Goal: Task Accomplishment & Management: Complete application form

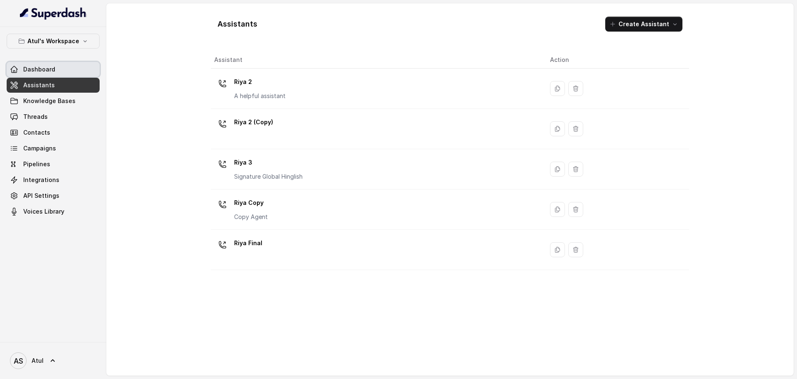
click at [46, 73] on span "Dashboard" at bounding box center [39, 69] width 32 height 8
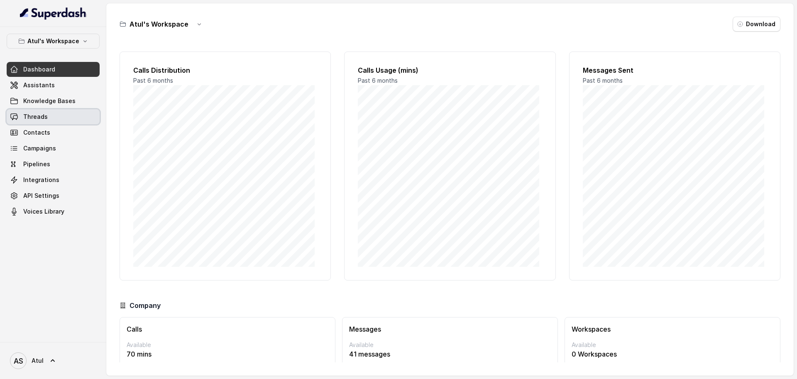
click at [31, 120] on span "Threads" at bounding box center [35, 116] width 24 height 8
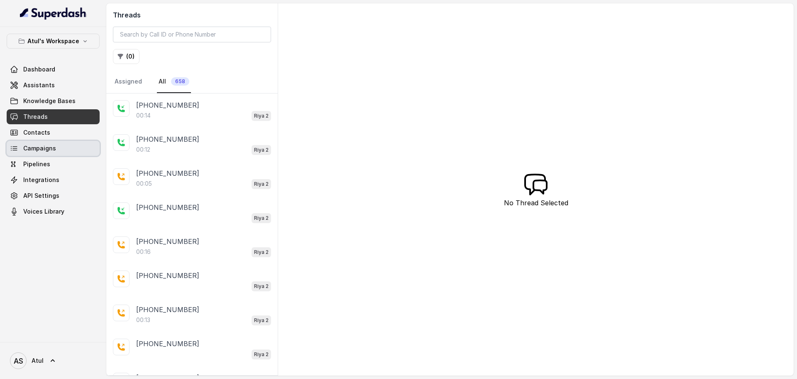
click at [31, 143] on link "Campaigns" at bounding box center [53, 148] width 93 height 15
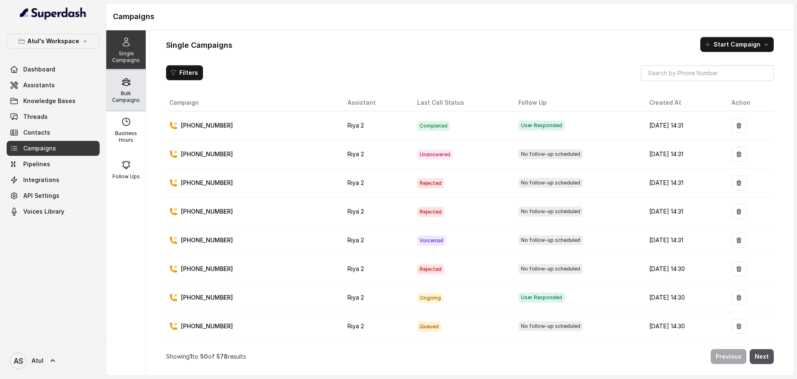
click at [116, 93] on p "Bulk Campaigns" at bounding box center [126, 96] width 33 height 13
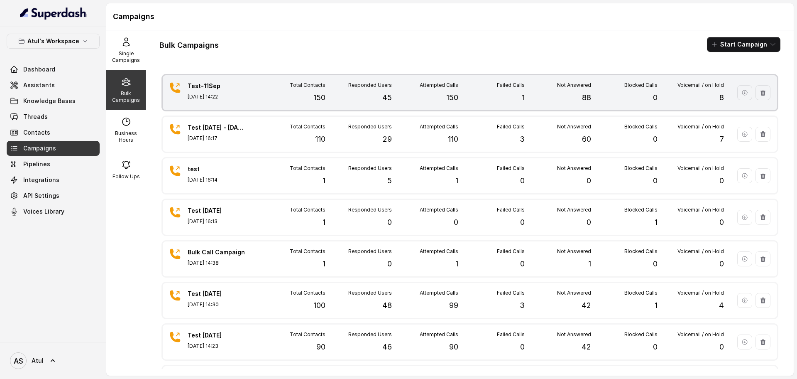
click at [461, 105] on div "Test-11Sep Sep 11, 2025, 14:22 Total Contacts 150 Responded Users 45 Attempted …" at bounding box center [470, 92] width 614 height 35
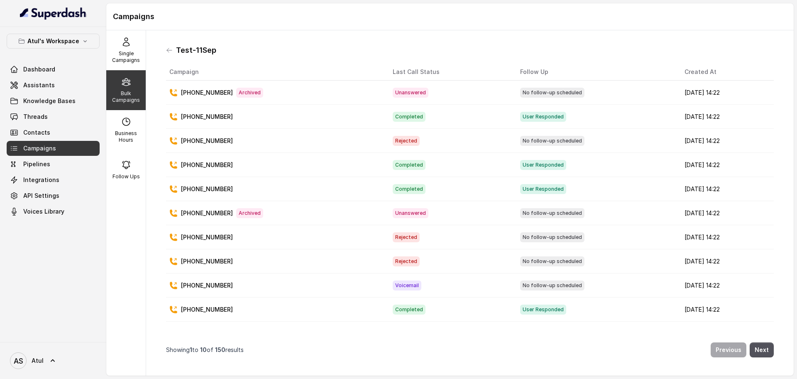
drag, startPoint x: 127, startPoint y: 93, endPoint x: 317, endPoint y: 46, distance: 195.7
click at [317, 46] on div "Test-11Sep" at bounding box center [470, 50] width 608 height 13
click at [122, 160] on icon at bounding box center [126, 165] width 10 height 10
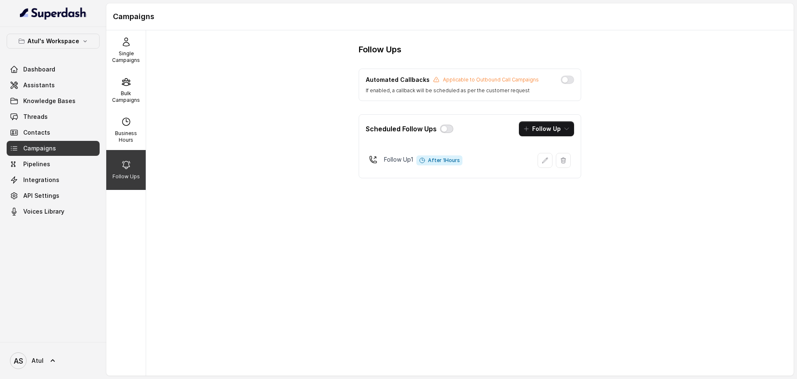
click at [448, 130] on button "button" at bounding box center [446, 129] width 13 height 8
click at [545, 159] on icon "button" at bounding box center [545, 160] width 7 height 7
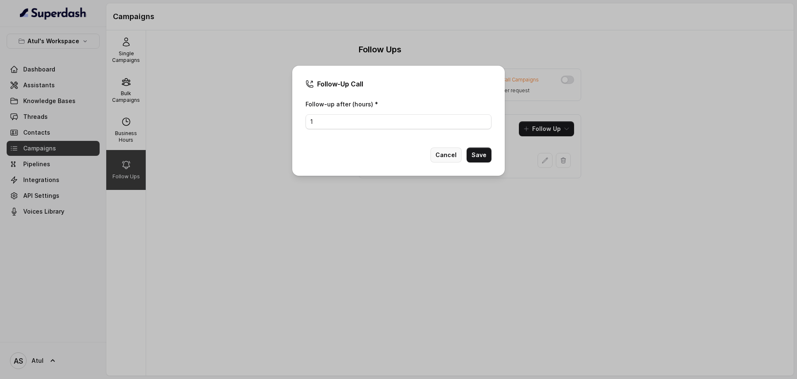
click at [454, 157] on button "Cancel" at bounding box center [445, 154] width 31 height 15
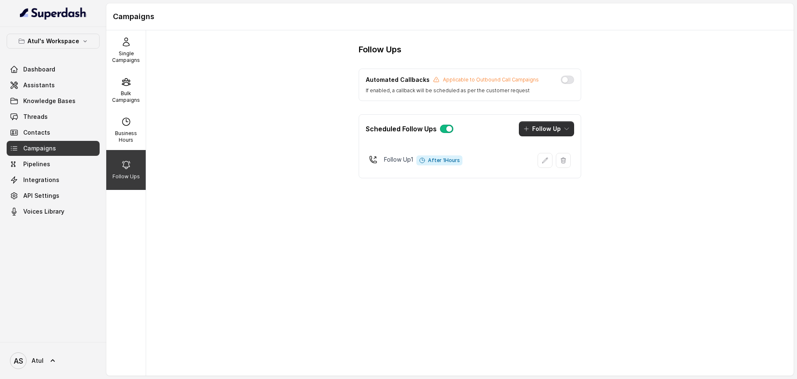
click at [561, 130] on button "Follow Up" at bounding box center [546, 128] width 55 height 15
click at [558, 165] on div "Call" at bounding box center [541, 164] width 40 height 8
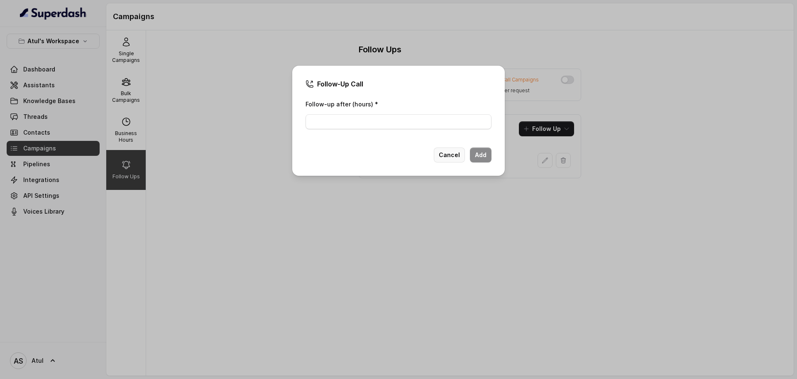
click at [453, 154] on button "Cancel" at bounding box center [449, 154] width 31 height 15
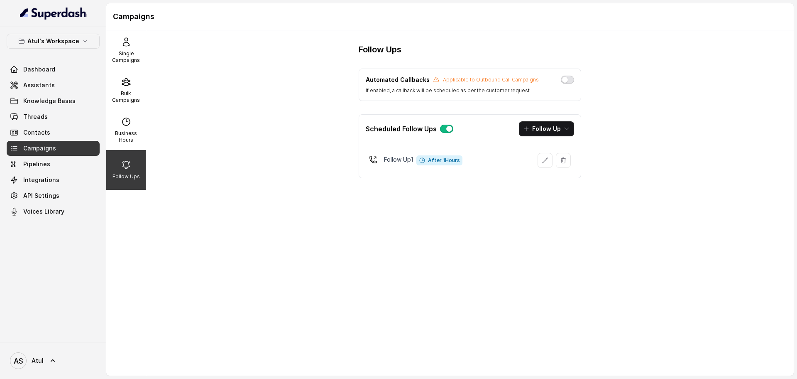
click at [567, 78] on button "button" at bounding box center [567, 80] width 13 height 8
click at [567, 80] on button "button" at bounding box center [567, 80] width 13 height 8
click at [133, 129] on div "Business Hours" at bounding box center [125, 130] width 39 height 40
select select "UTC"
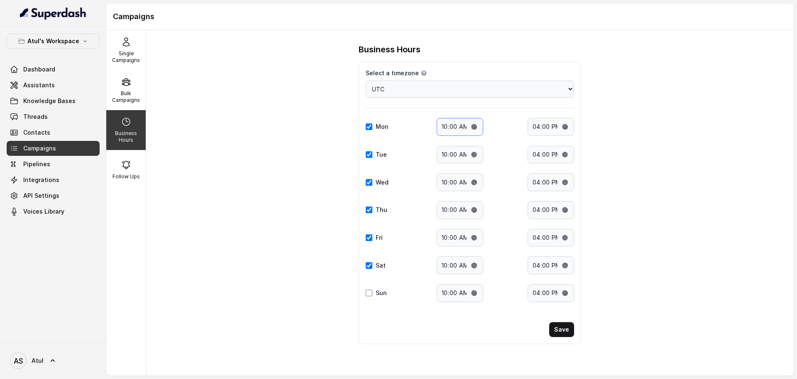
click at [471, 126] on input "10:00" at bounding box center [460, 127] width 46 height 18
type input "11:00"
click at [518, 113] on form "Select a timezone Details Select a timezone that fits your location to accurate…" at bounding box center [470, 185] width 208 height 233
click at [477, 152] on input "10:00" at bounding box center [460, 155] width 46 height 18
type input "11:00"
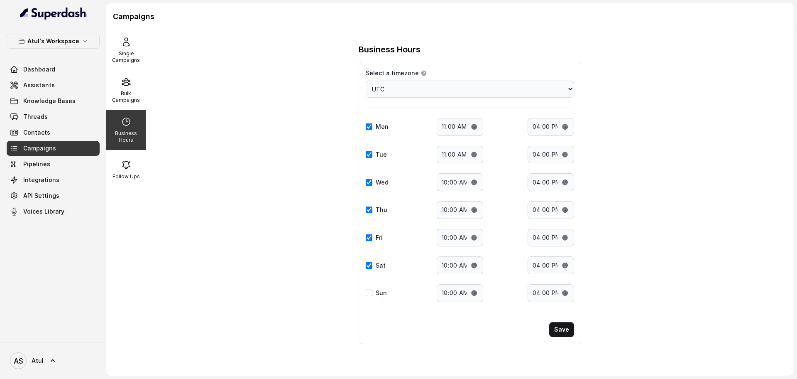
click at [644, 138] on div "Business Hours Select a timezone Details Select a timezone that fits your locat…" at bounding box center [470, 202] width 648 height 345
click at [477, 182] on input "10:00" at bounding box center [460, 182] width 46 height 18
type input "11:00"
drag, startPoint x: 270, startPoint y: 242, endPoint x: 319, endPoint y: 235, distance: 49.0
click at [270, 242] on div "Business Hours Select a timezone Details Select a timezone that fits your locat…" at bounding box center [470, 202] width 648 height 345
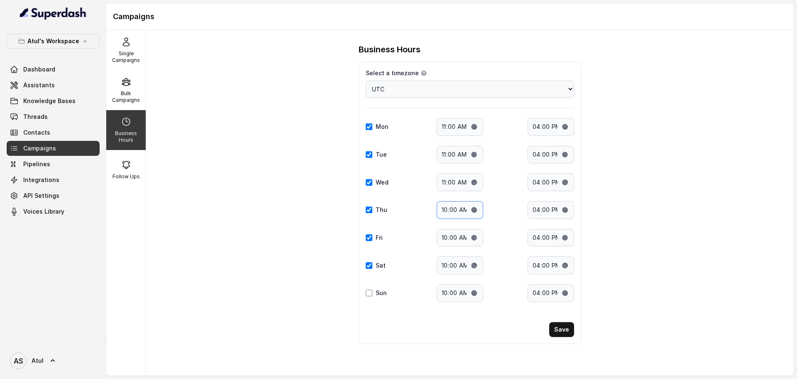
click at [474, 210] on input "10:00" at bounding box center [460, 210] width 46 height 18
type input "11:00"
drag, startPoint x: 271, startPoint y: 224, endPoint x: 345, endPoint y: 226, distance: 74.3
click at [271, 224] on div "Business Hours Select a timezone Details Select a timezone that fits your locat…" at bounding box center [470, 202] width 648 height 345
click at [470, 234] on input "10:00" at bounding box center [460, 238] width 46 height 18
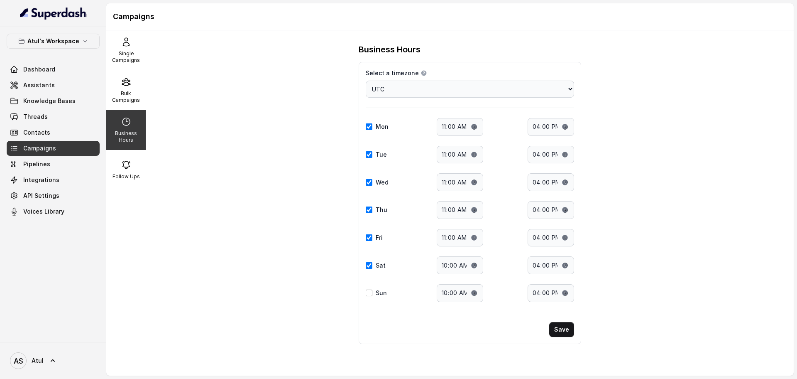
type input "11:00"
click at [266, 216] on div "Business Hours Select a timezone Details Select a timezone that fits your locat…" at bounding box center [470, 202] width 648 height 345
click at [480, 266] on input "10:00" at bounding box center [460, 265] width 46 height 18
click at [470, 265] on input "10:00" at bounding box center [460, 265] width 46 height 18
type input "11:00"
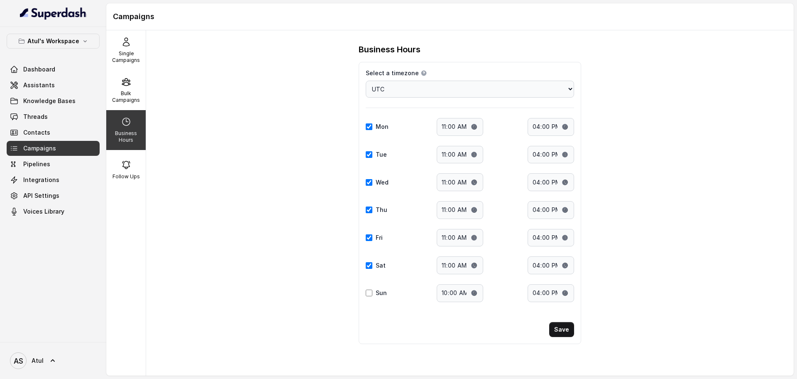
click at [220, 231] on div "Business Hours Select a timezone Details Select a timezone that fits your locat…" at bounding box center [470, 202] width 648 height 345
click at [472, 267] on input "11:00" at bounding box center [460, 265] width 46 height 18
click at [246, 227] on div "Business Hours Select a timezone Details Select a timezone that fits your locat…" at bounding box center [470, 202] width 648 height 345
click at [567, 328] on button "Save" at bounding box center [561, 329] width 25 height 15
click at [565, 87] on select "Choose a timezone Africa/Abidjan Africa/Accra Africa/Addis_Ababa Africa/Algiers…" at bounding box center [470, 89] width 208 height 17
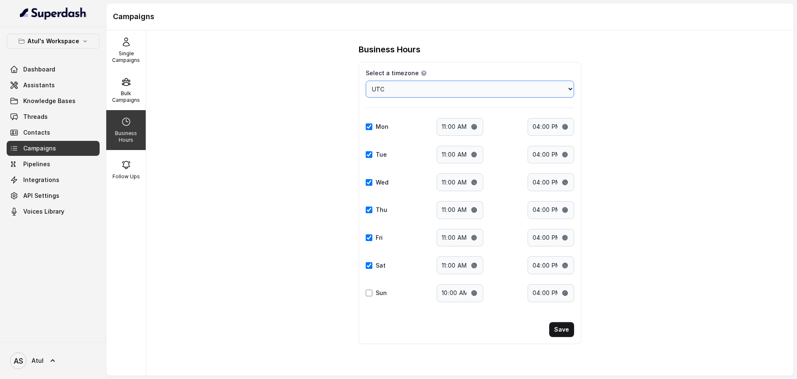
select select "Asia/Calcutta"
click at [366, 81] on select "Choose a timezone Africa/Abidjan Africa/Accra Africa/Addis_Ababa Africa/Algiers…" at bounding box center [470, 89] width 208 height 17
click at [563, 330] on button "Save" at bounding box center [561, 329] width 25 height 15
click at [125, 161] on icon at bounding box center [126, 165] width 10 height 10
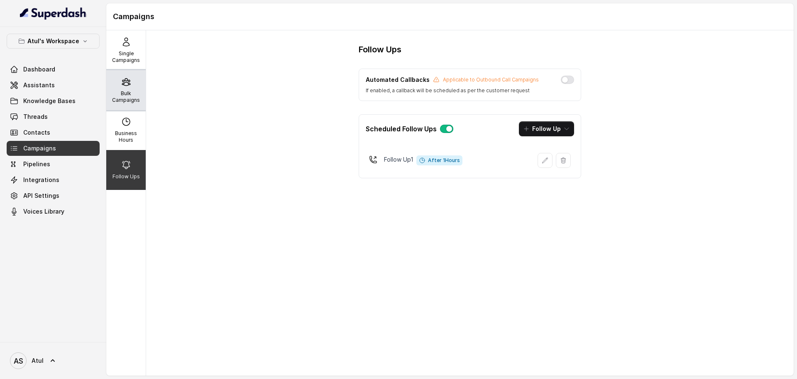
click at [128, 96] on p "Bulk Campaigns" at bounding box center [126, 96] width 33 height 13
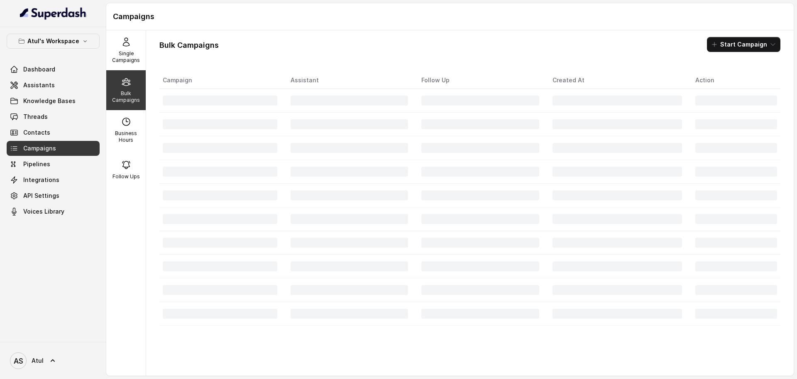
click at [540, 50] on div "Bulk Campaigns Start Campaign" at bounding box center [469, 44] width 621 height 15
click at [29, 134] on span "Contacts" at bounding box center [36, 132] width 27 height 8
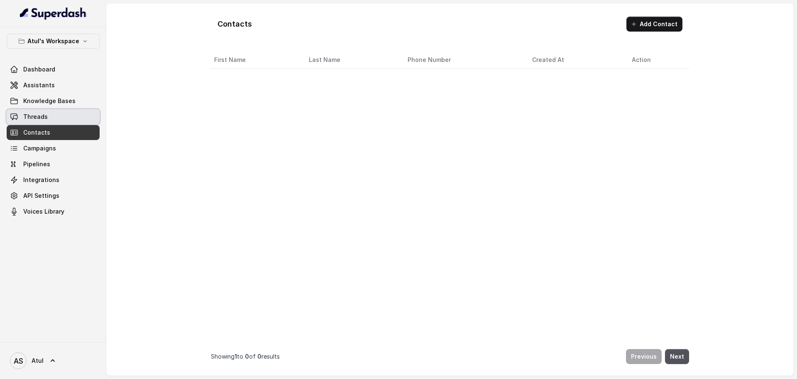
click at [38, 112] on span "Threads" at bounding box center [35, 116] width 24 height 8
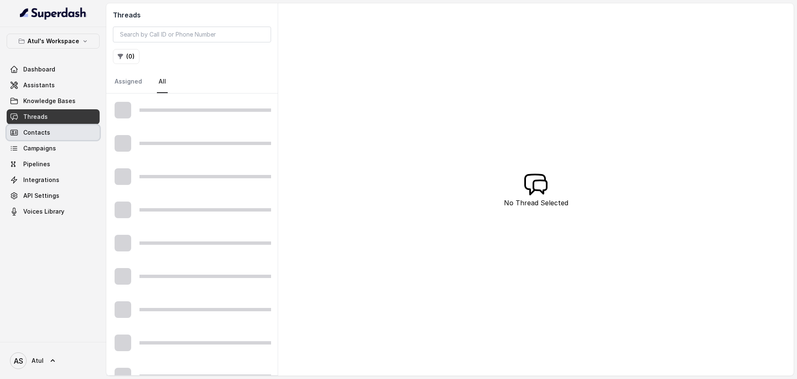
click at [39, 131] on span "Contacts" at bounding box center [36, 132] width 27 height 8
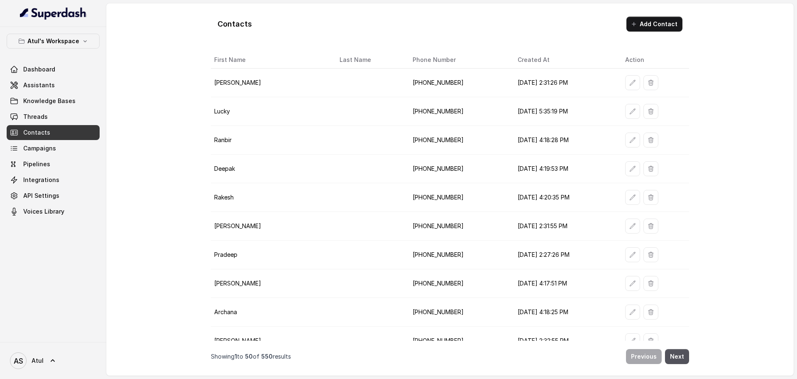
click at [526, 84] on td "[DATE] 2:31:26 PM" at bounding box center [565, 82] width 108 height 29
click at [412, 84] on td "[PHONE_NUMBER]" at bounding box center [458, 82] width 105 height 29
click at [49, 150] on span "Campaigns" at bounding box center [39, 148] width 33 height 8
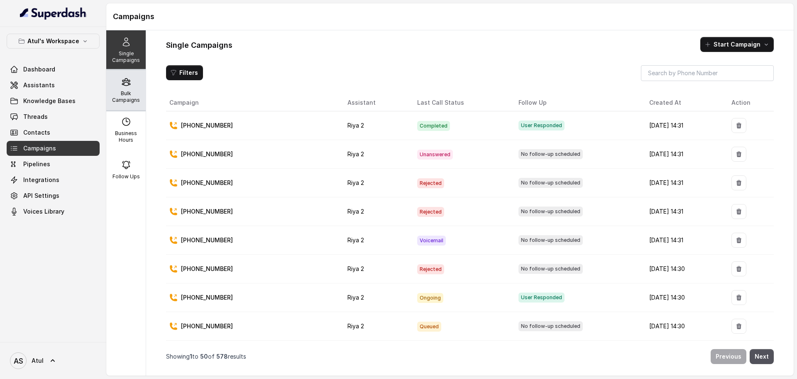
click at [126, 102] on p "Bulk Campaigns" at bounding box center [126, 96] width 33 height 13
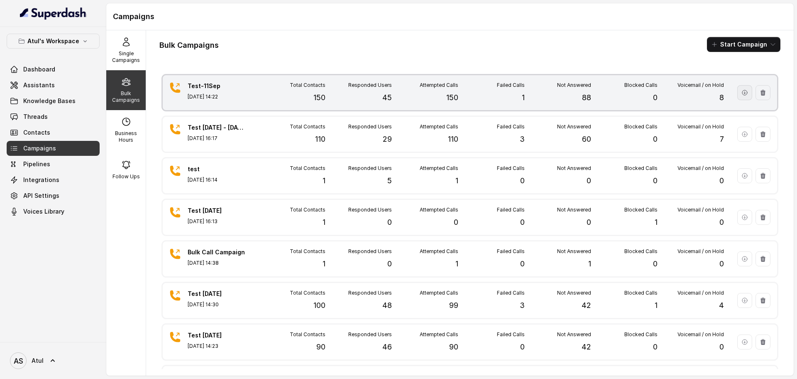
click at [741, 91] on icon "button" at bounding box center [744, 92] width 7 height 7
click at [741, 94] on icon "button" at bounding box center [744, 92] width 7 height 7
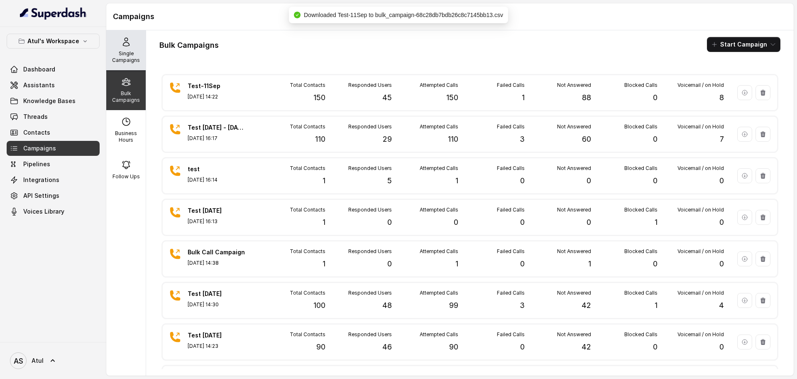
click at [120, 58] on p "Single Campaigns" at bounding box center [126, 56] width 33 height 13
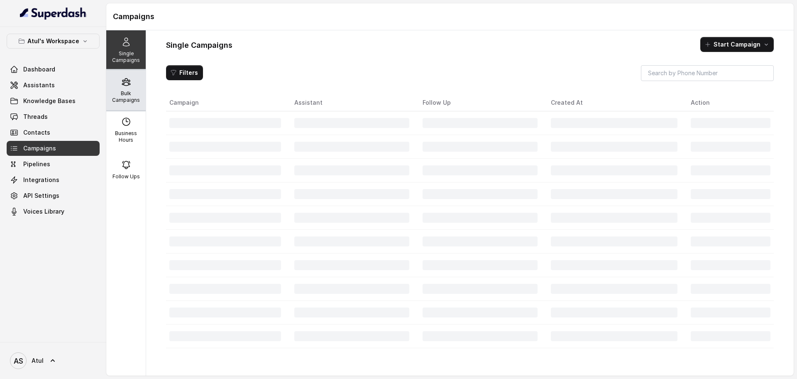
click at [124, 92] on p "Bulk Campaigns" at bounding box center [126, 96] width 33 height 13
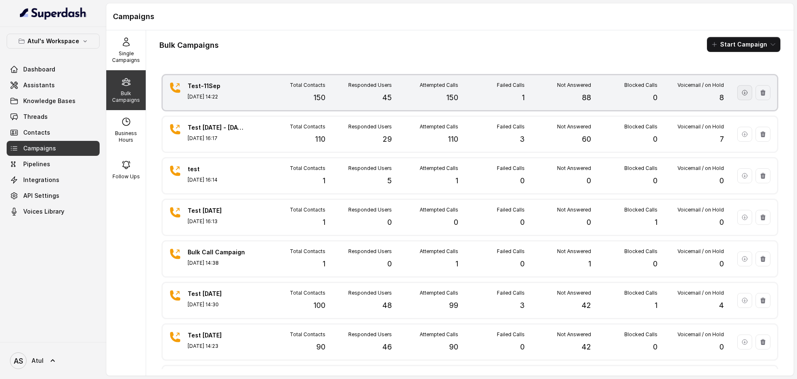
click at [742, 91] on icon "button" at bounding box center [744, 92] width 5 height 5
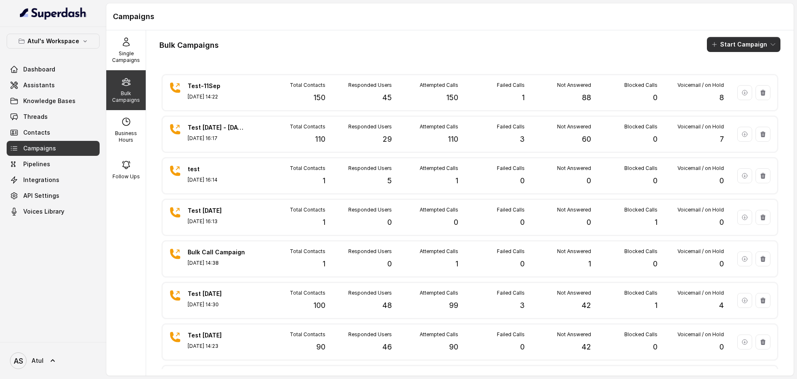
click at [737, 47] on button "Start Campaign" at bounding box center [743, 44] width 73 height 15
click at [721, 73] on p "Call" at bounding box center [721, 77] width 10 height 8
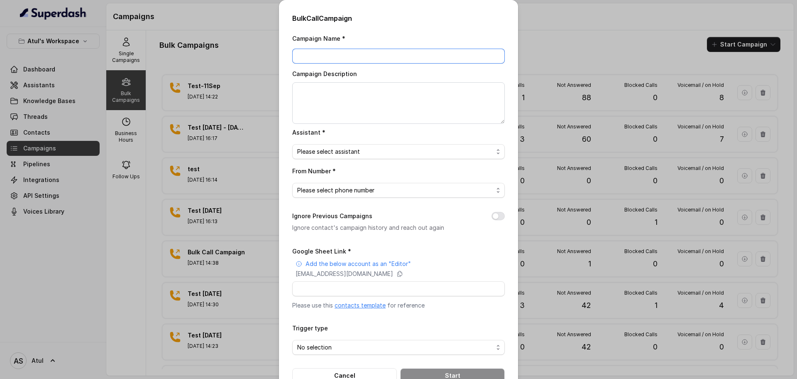
click at [390, 56] on input "Campaign Name *" at bounding box center [398, 56] width 213 height 15
type input "Test-FollowUp-12Sep"
click at [367, 100] on textarea "Campaign Description" at bounding box center [398, 103] width 213 height 42
type textarea "FollowUp"
click at [376, 152] on span "Please select assistant" at bounding box center [395, 152] width 196 height 10
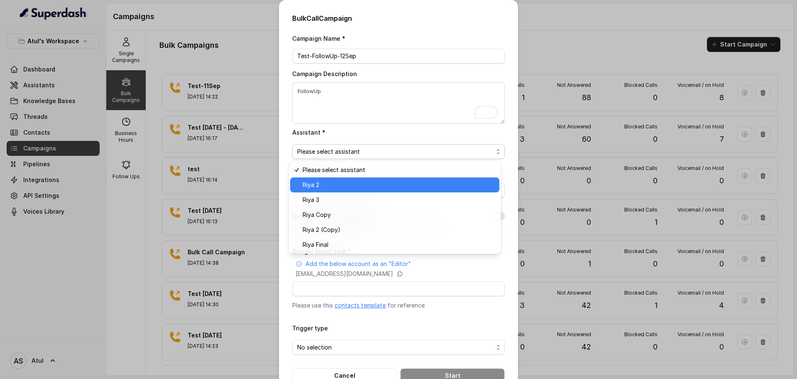
click at [364, 187] on span "Riya 2" at bounding box center [399, 185] width 192 height 10
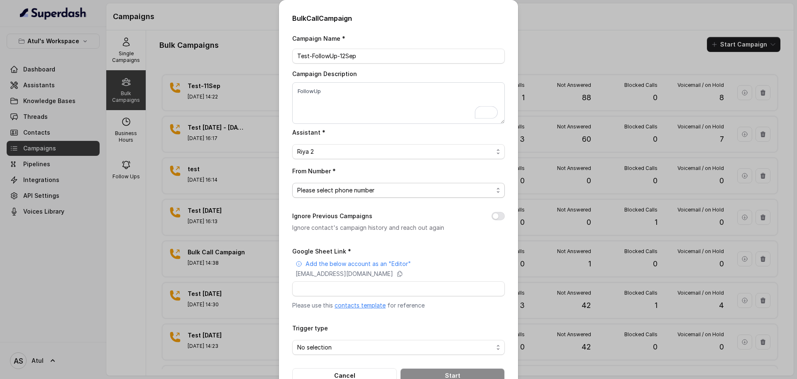
click at [362, 191] on span "Please select phone number" at bounding box center [395, 190] width 196 height 10
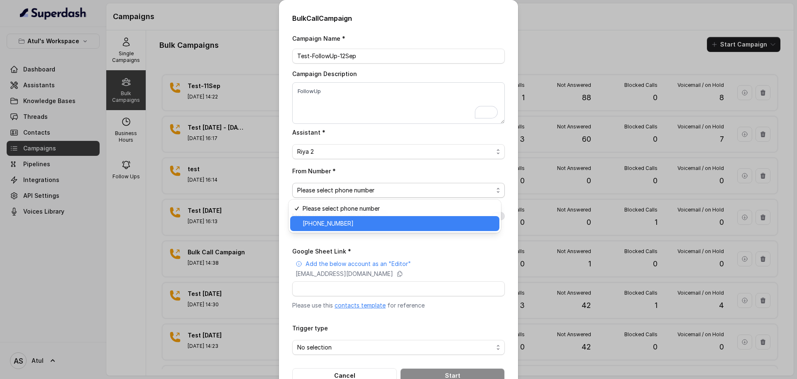
click at [356, 223] on span "[PHONE_NUMBER]" at bounding box center [399, 223] width 192 height 10
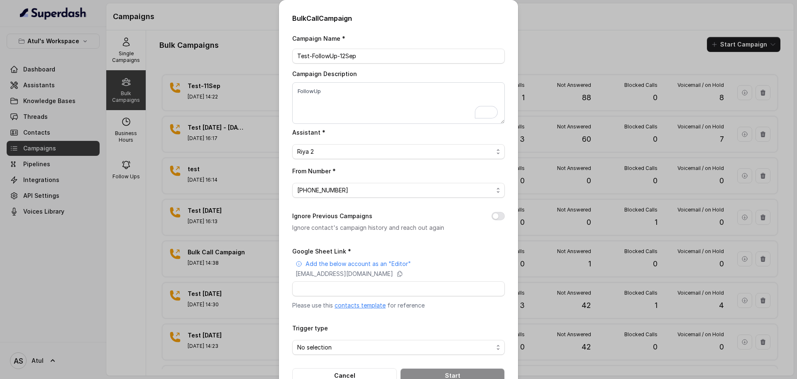
scroll to position [24, 0]
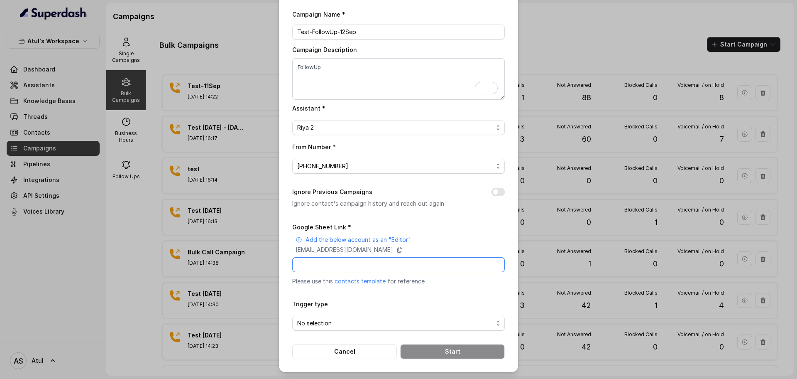
click at [387, 265] on input "Google Sheet Link *" at bounding box center [398, 264] width 213 height 15
click at [326, 266] on input "Google Sheet Link *" at bounding box center [398, 264] width 213 height 15
paste input "[URL][DOMAIN_NAME]"
type input "[URL][DOMAIN_NAME]"
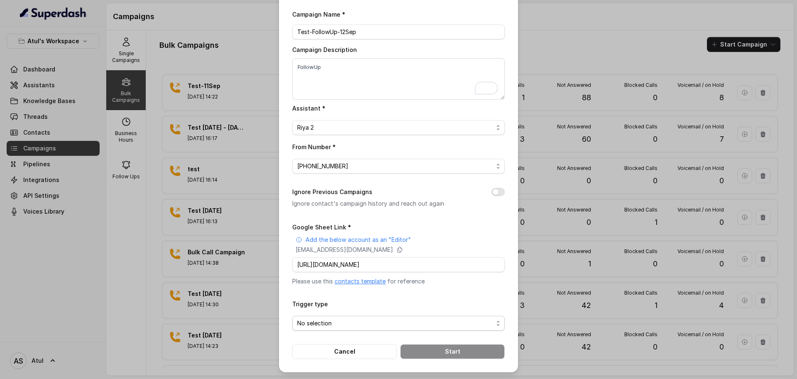
scroll to position [0, 0]
click at [429, 325] on span "No selection" at bounding box center [395, 323] width 196 height 10
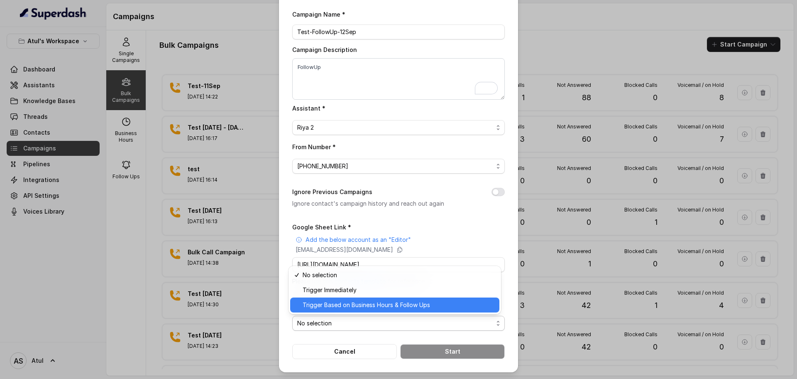
click at [416, 303] on span "Trigger Based on Business Hours & Follow Ups" at bounding box center [399, 305] width 192 height 10
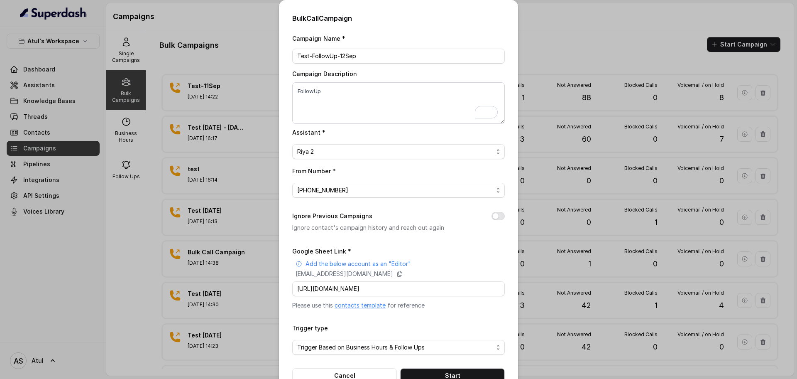
scroll to position [24, 0]
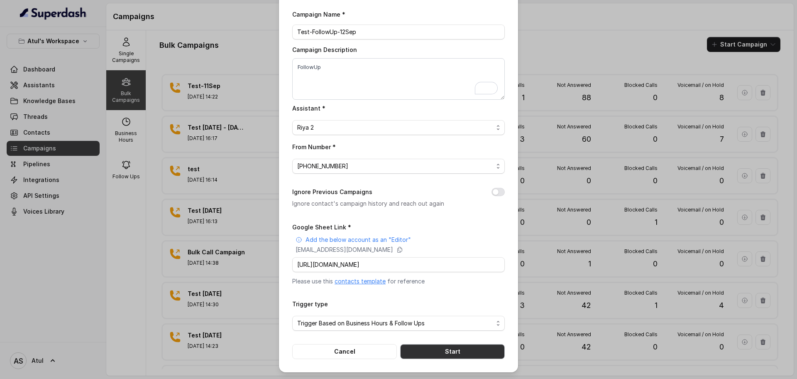
click at [455, 350] on button "Start" at bounding box center [452, 351] width 105 height 15
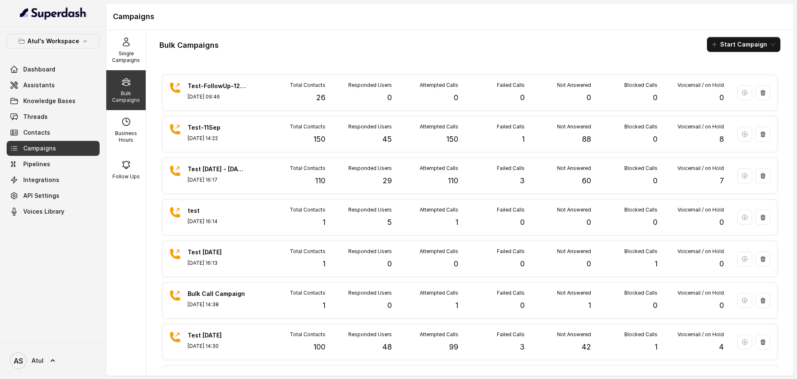
click at [473, 35] on div "Bulk Campaigns Start Campaign Test-FollowUp-12Sep [DATE] 09:46 Total Contacts 2…" at bounding box center [470, 202] width 648 height 345
click at [457, 43] on div "Bulk Campaigns Start Campaign" at bounding box center [469, 44] width 621 height 15
click at [43, 70] on span "Dashboard" at bounding box center [39, 69] width 32 height 8
